Goal: Information Seeking & Learning: Learn about a topic

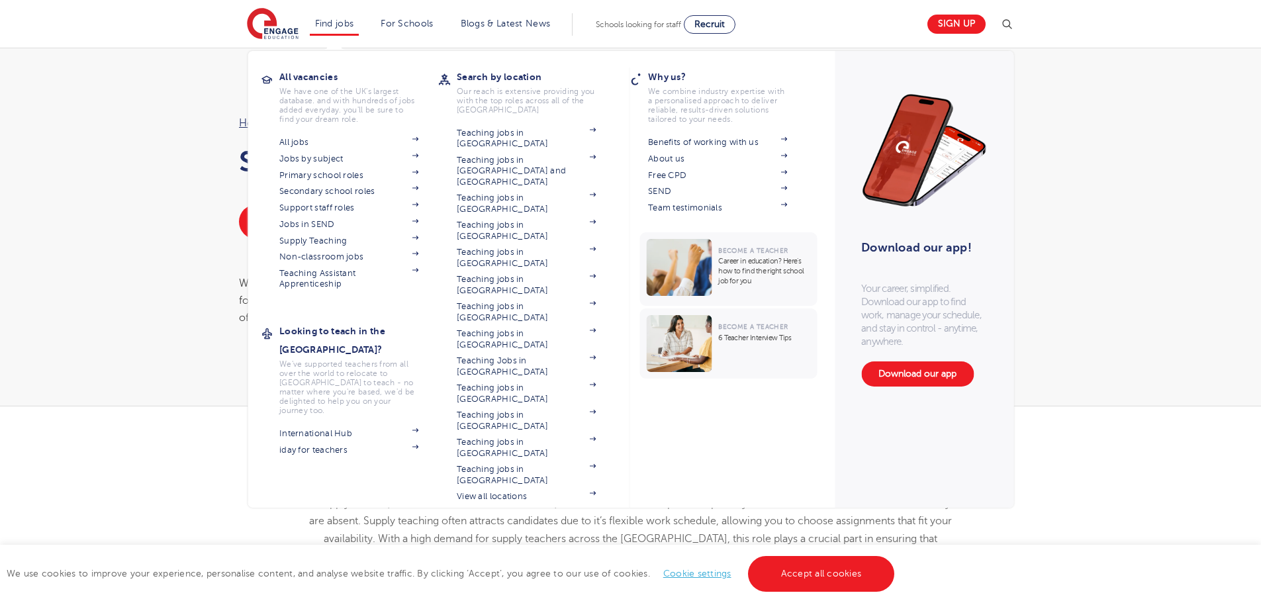
click at [344, 28] on li "Find jobs All vacancies We have one of the UK's largest database. and with hund…" at bounding box center [335, 24] width 50 height 23
click at [335, 240] on link "Supply Teaching" at bounding box center [348, 241] width 139 height 11
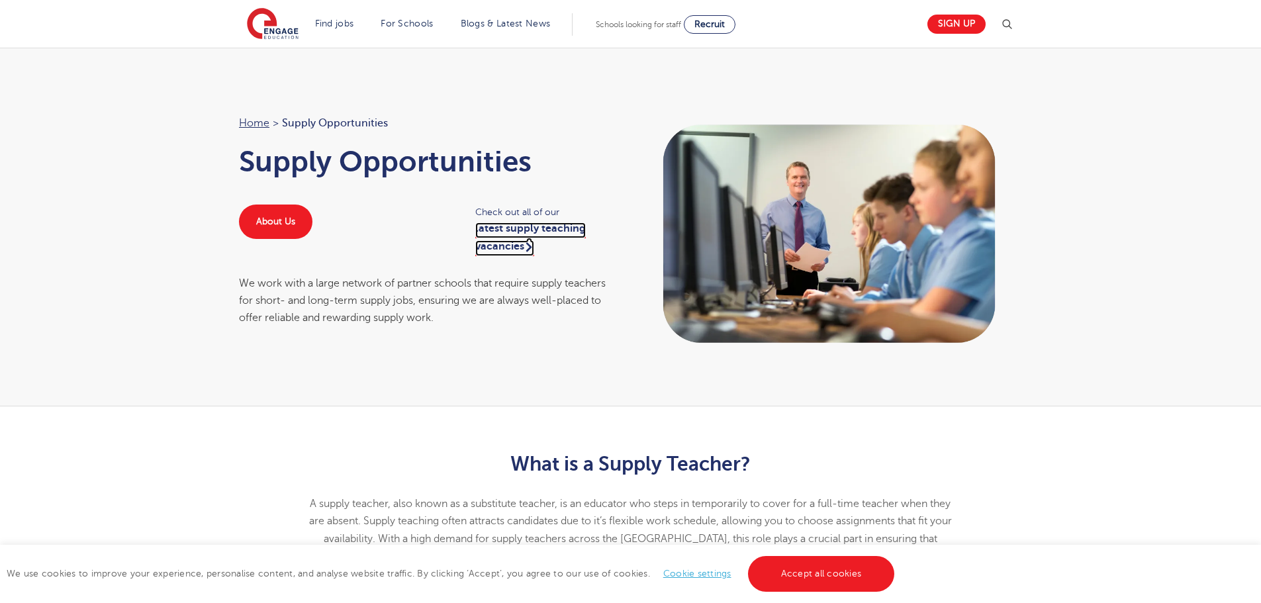
click at [490, 254] on link "latest supply teaching vacancies" at bounding box center [530, 238] width 111 height 33
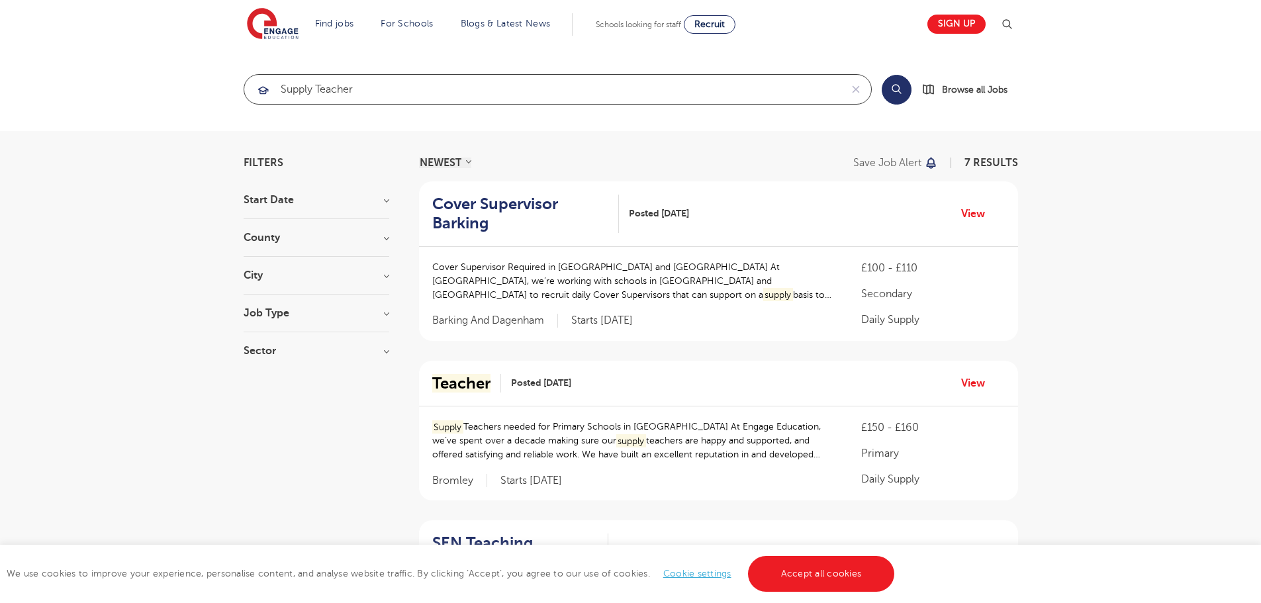
click at [372, 99] on input "supply Teacher" at bounding box center [542, 89] width 597 height 29
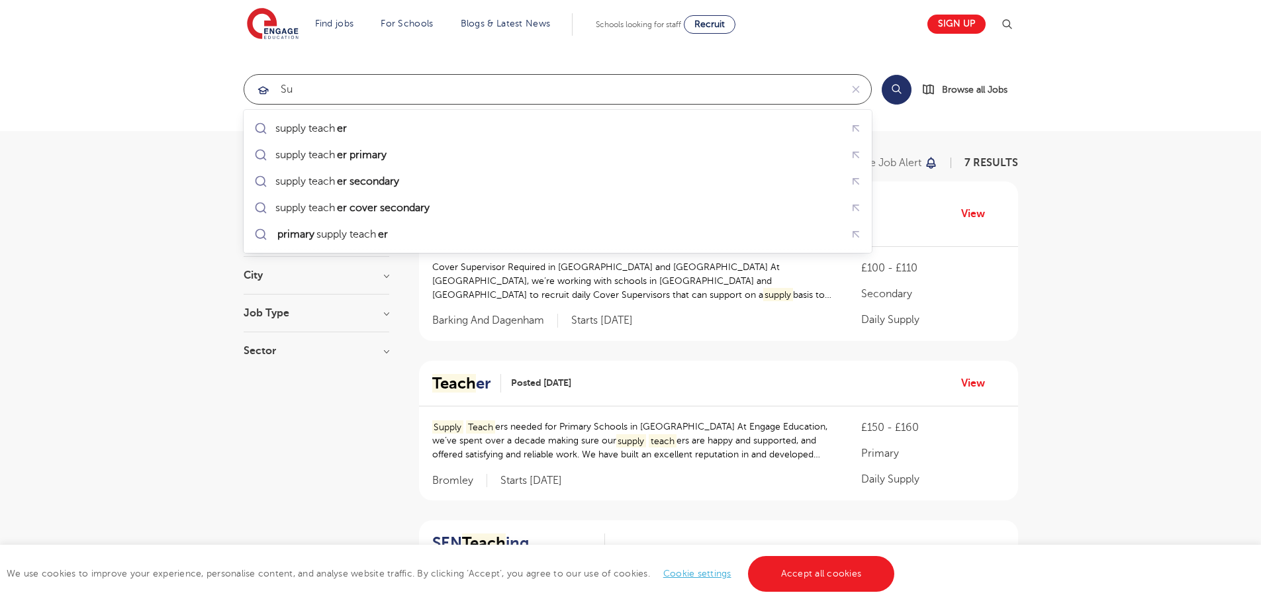
type input "s"
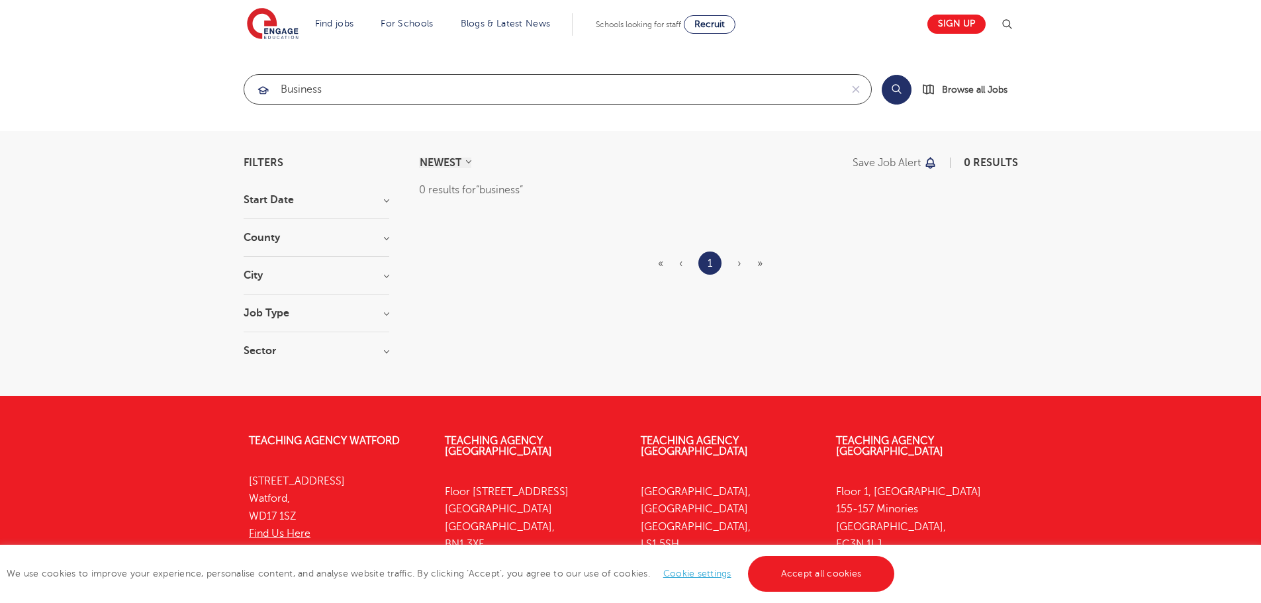
type input "business"
click button "Submit" at bounding box center [0, 0] width 0 height 0
